Goal: Share content: Share content

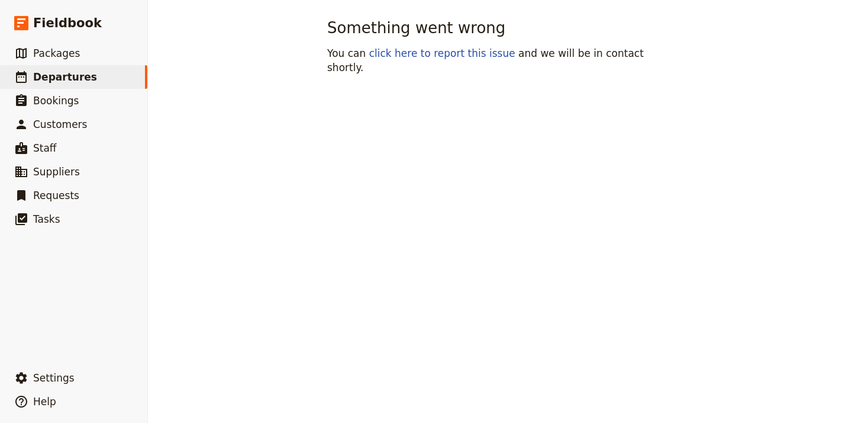
click at [72, 80] on span "Departures" at bounding box center [65, 77] width 64 height 12
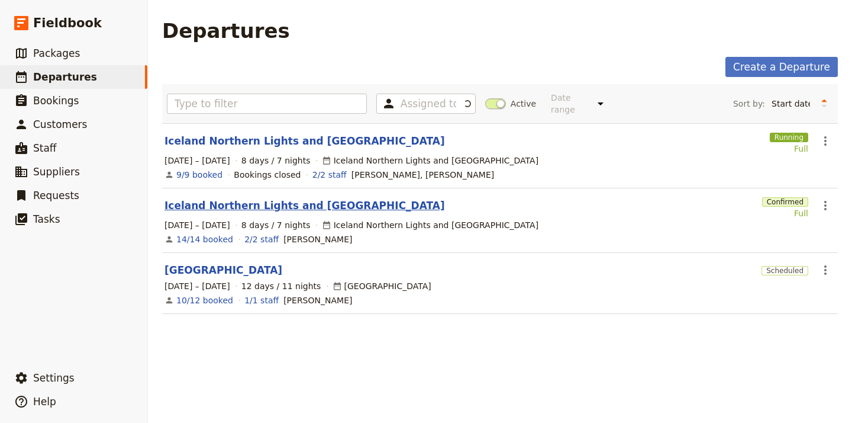
click at [292, 198] on link "Iceland Northern Lights and [GEOGRAPHIC_DATA]" at bounding box center [305, 205] width 281 height 14
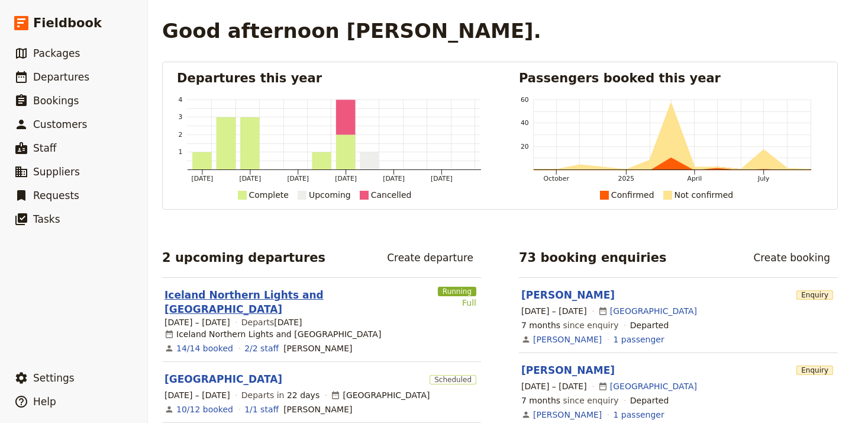
click at [317, 297] on link "Iceland Northern Lights and [GEOGRAPHIC_DATA]" at bounding box center [299, 302] width 269 height 28
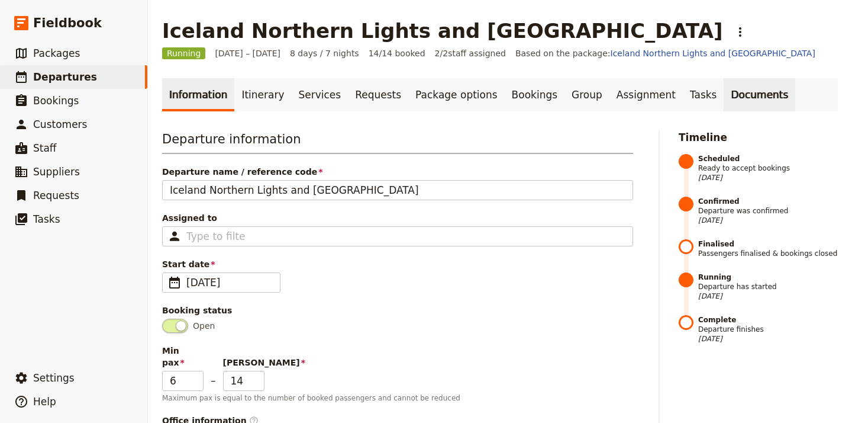
click at [727, 90] on link "Documents" at bounding box center [760, 94] width 72 height 33
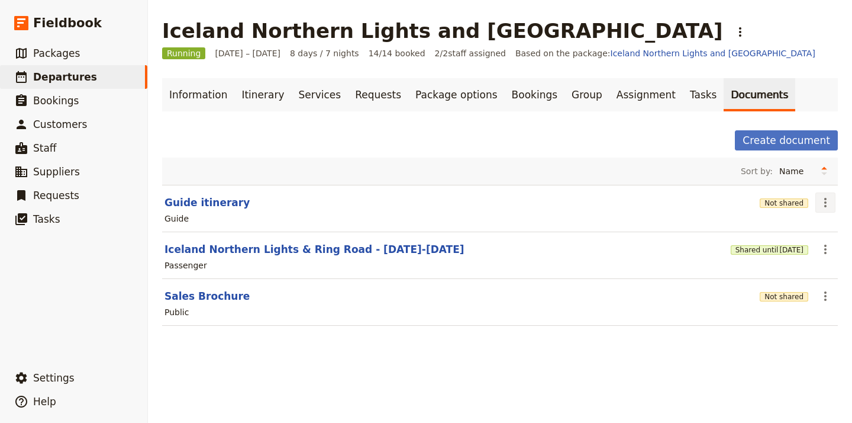
click at [825, 204] on icon "Actions" at bounding box center [826, 202] width 14 height 14
click at [804, 227] on span "Share" at bounding box center [792, 229] width 72 height 12
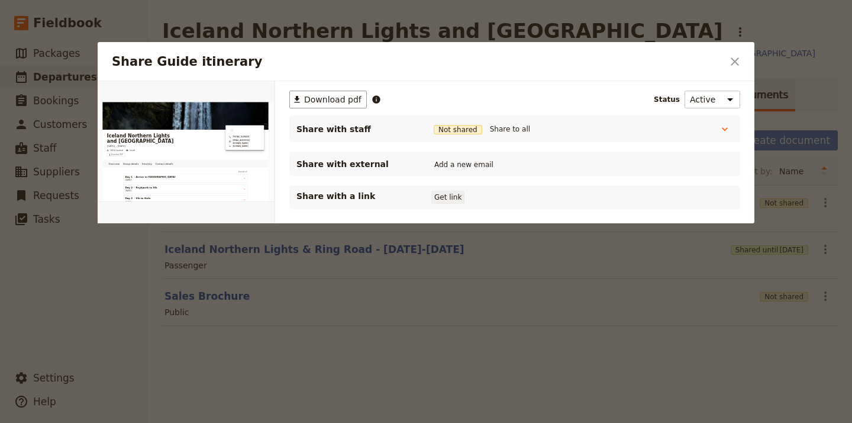
click at [453, 198] on button "Get link" at bounding box center [447, 197] width 33 height 13
click at [727, 125] on icon "Share Guide itinerary" at bounding box center [725, 129] width 12 height 12
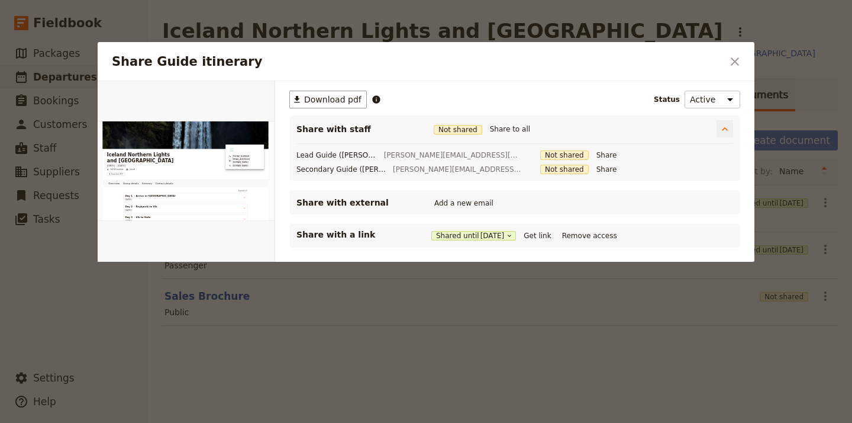
click at [464, 130] on span "Not shared" at bounding box center [458, 129] width 49 height 9
click at [721, 129] on icon "Share Guide itinerary" at bounding box center [725, 129] width 12 height 12
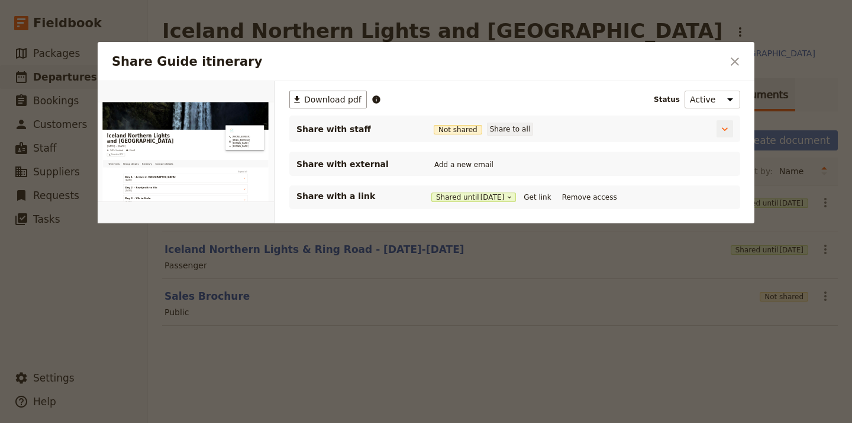
click at [501, 125] on button "Share to all" at bounding box center [510, 129] width 46 height 13
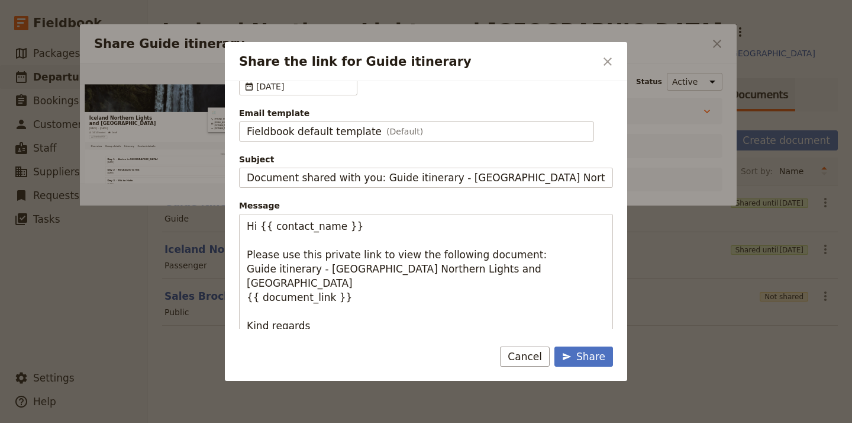
scroll to position [72, 0]
click at [607, 62] on icon "Close dialog" at bounding box center [608, 61] width 8 height 8
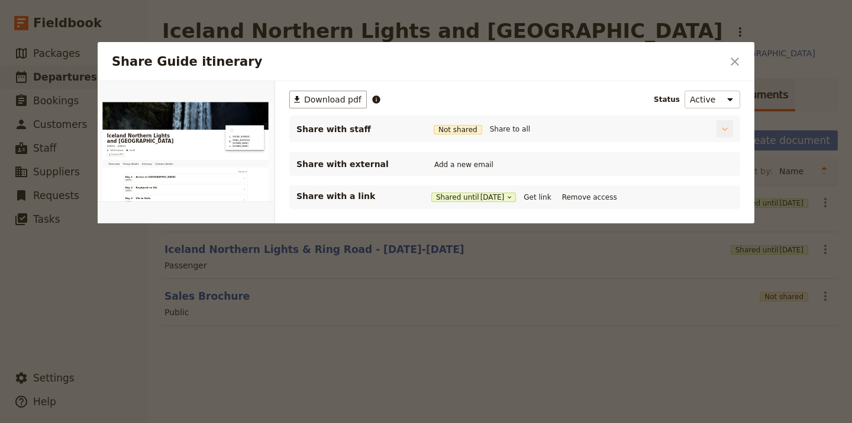
click at [726, 125] on icon "Share Guide itinerary" at bounding box center [725, 129] width 12 height 12
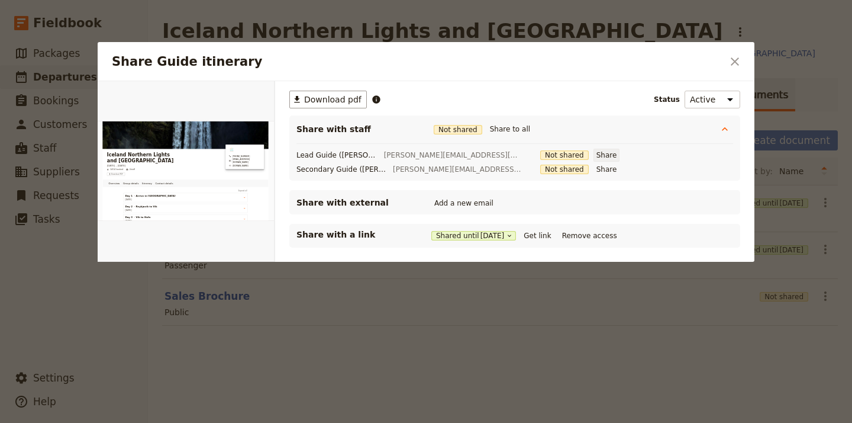
click at [594, 155] on button "Share" at bounding box center [607, 155] width 27 height 13
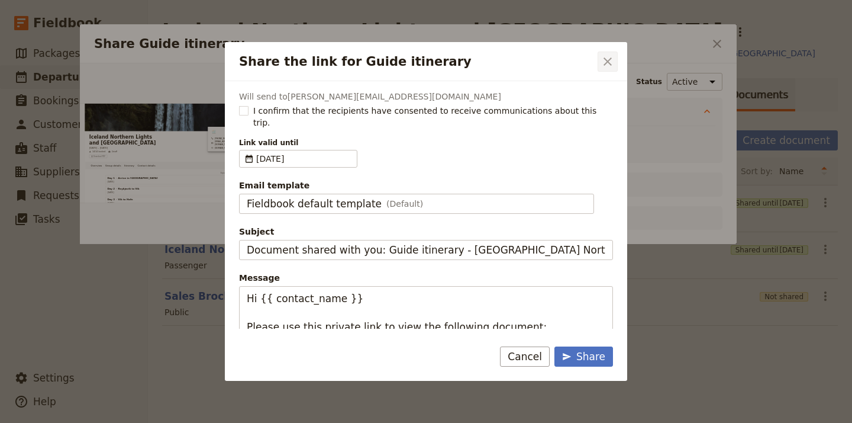
click at [603, 64] on icon "Close dialog" at bounding box center [608, 61] width 14 height 14
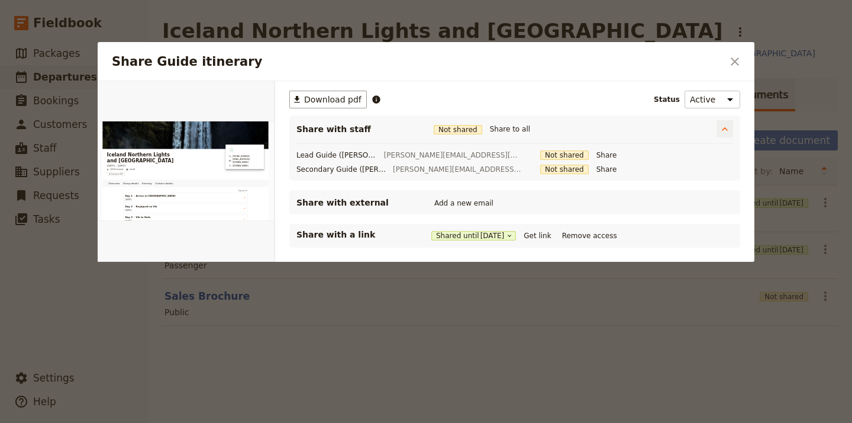
click at [465, 130] on span "Not shared" at bounding box center [458, 129] width 49 height 9
click at [517, 129] on button "Share to all" at bounding box center [510, 129] width 46 height 13
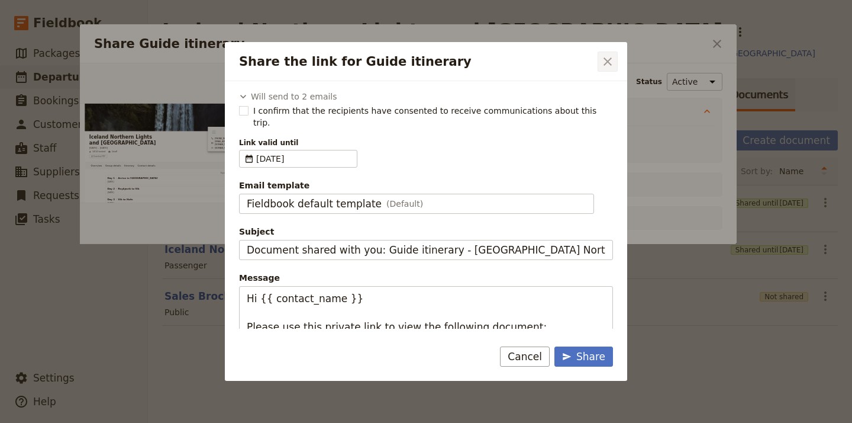
click at [604, 62] on icon "Close dialog" at bounding box center [608, 61] width 14 height 14
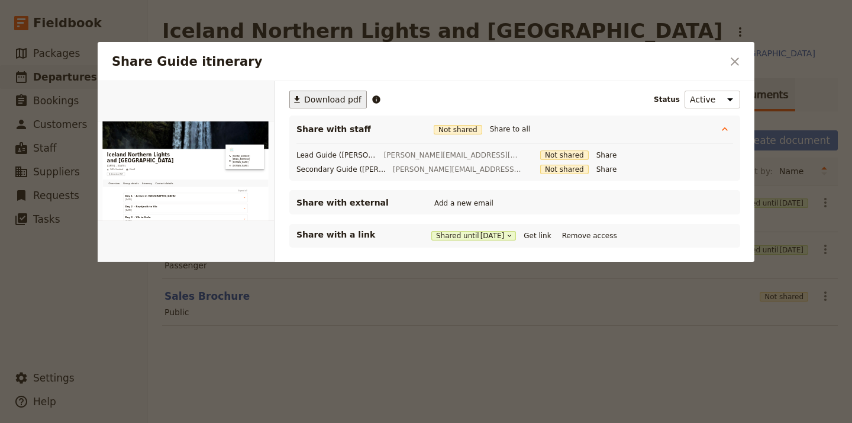
click at [335, 99] on span "Download pdf" at bounding box center [332, 100] width 57 height 12
click at [738, 60] on icon "Close dialog" at bounding box center [735, 61] width 8 height 8
